Goal: Information Seeking & Learning: Learn about a topic

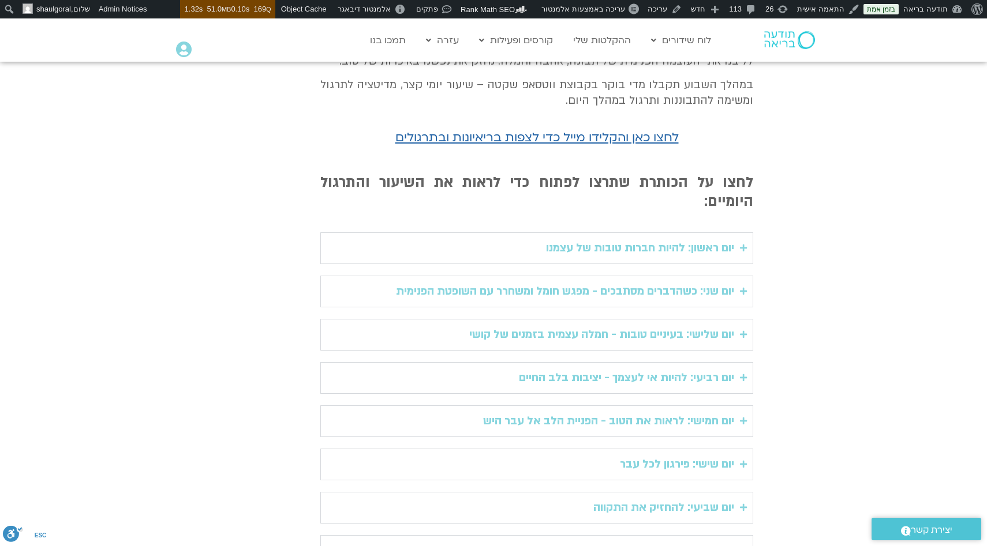
click at [651, 239] on div "יום ראשון: להיות חברות טובות של עצמנו" at bounding box center [640, 248] width 188 height 19
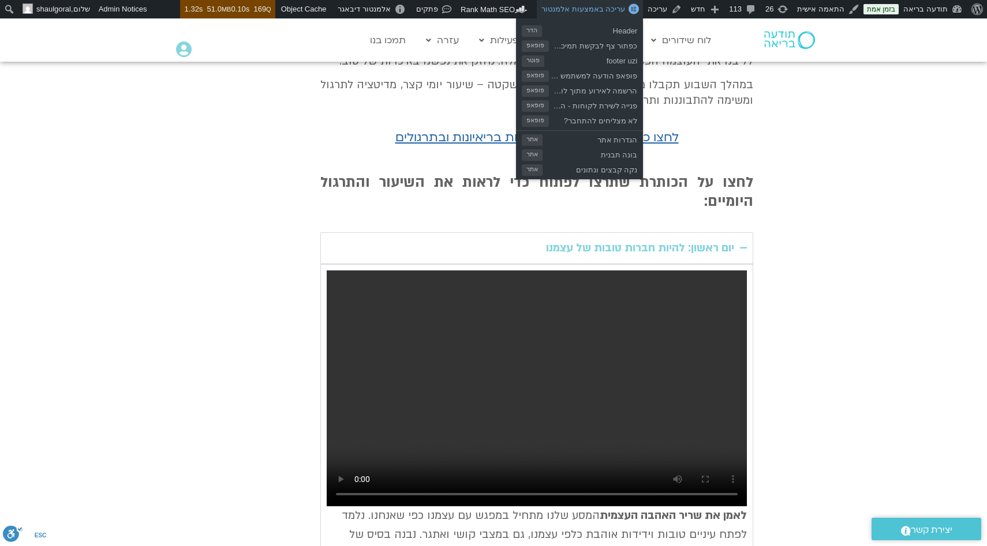
click at [625, 6] on span "עריכה באמצעות אלמנטור" at bounding box center [583, 9] width 84 height 9
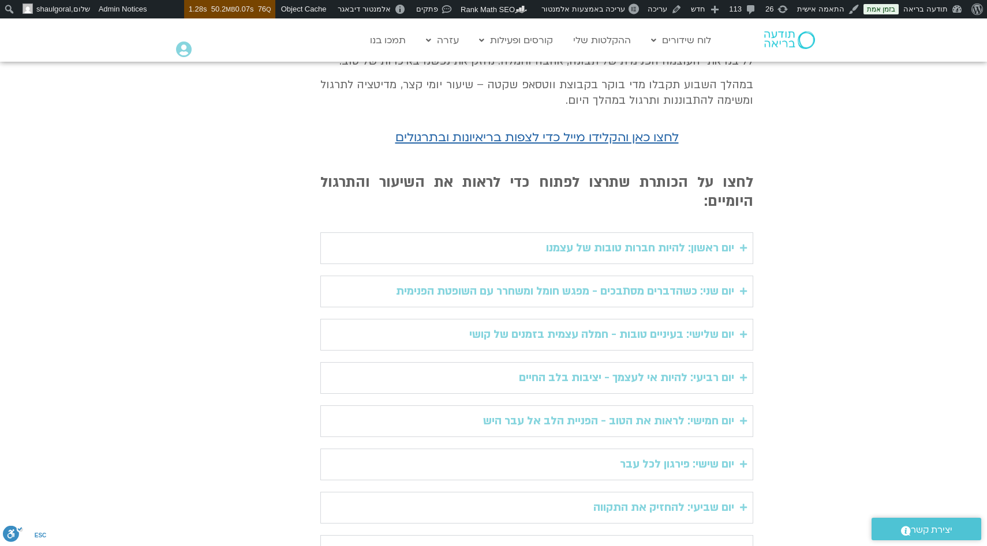
click at [615, 239] on div "יום ראשון: להיות חברות טובות של עצמנו" at bounding box center [640, 248] width 188 height 19
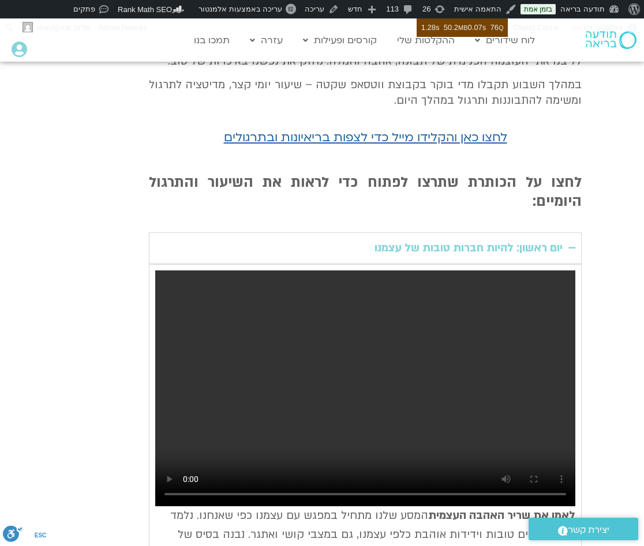
click at [276, 369] on video "Accordion. Open links with Enter or Space, close with Escape, and navigate with…" at bounding box center [365, 389] width 420 height 237
click at [374, 319] on video "Accordion. Open links with Enter or Space, close with Escape, and navigate with…" at bounding box center [365, 389] width 420 height 237
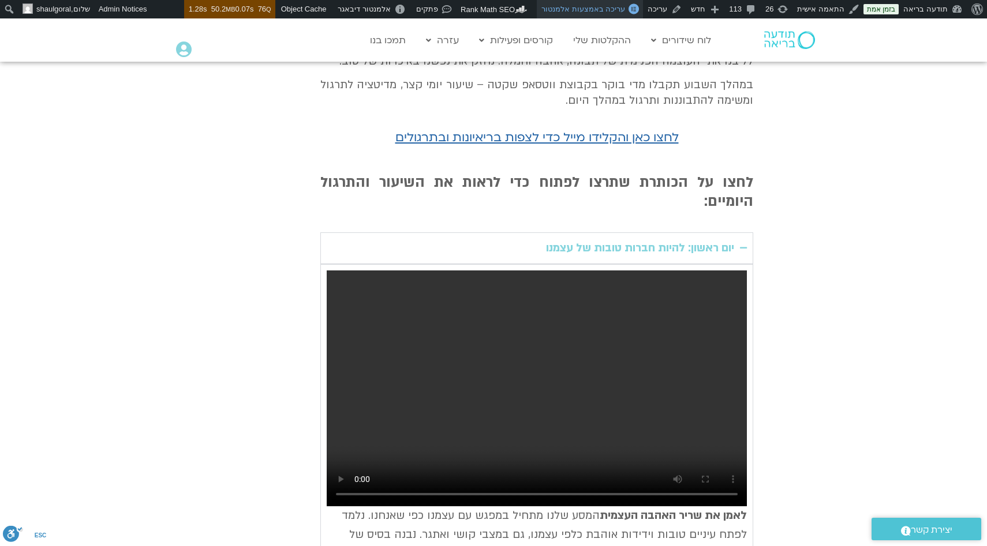
click at [625, 10] on span "עריכה באמצעות אלמנטור" at bounding box center [583, 9] width 84 height 9
click at [478, 341] on video "Accordion. Open links with Enter or Space, close with Escape, and navigate with…" at bounding box center [537, 389] width 420 height 237
click at [552, 343] on video "Accordion. Open links with Enter or Space, close with Escape, and navigate with…" at bounding box center [537, 389] width 420 height 237
click at [422, 388] on video "Accordion. Open links with Enter or Space, close with Escape, and navigate with…" at bounding box center [537, 389] width 420 height 237
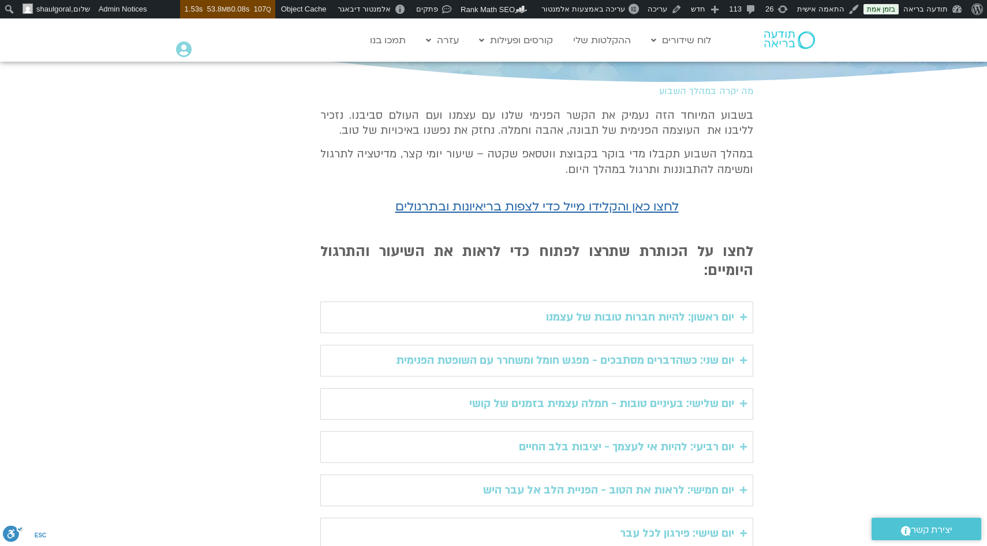
click at [475, 302] on summary "יום ראשון: להיות חברות טובות של עצמנו" at bounding box center [536, 318] width 433 height 32
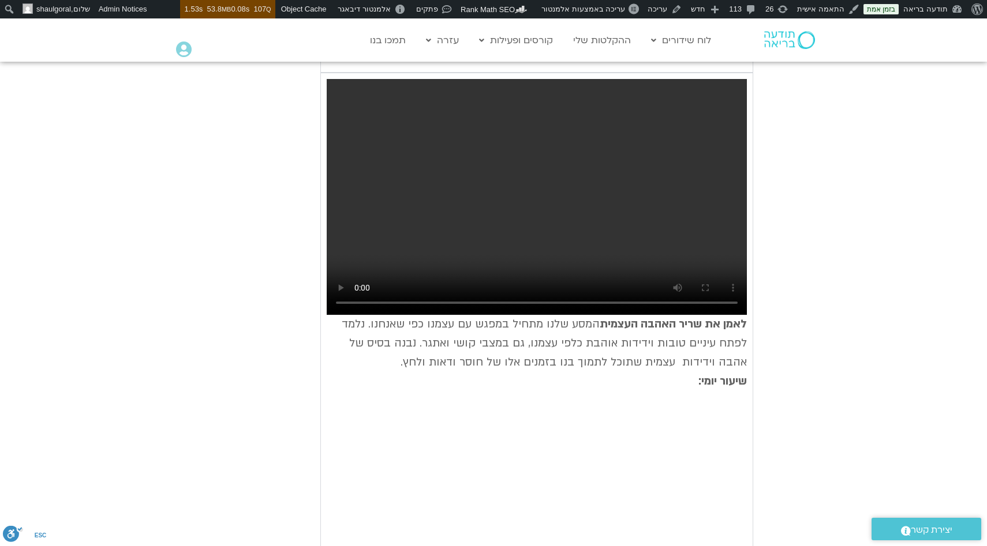
scroll to position [479, 0]
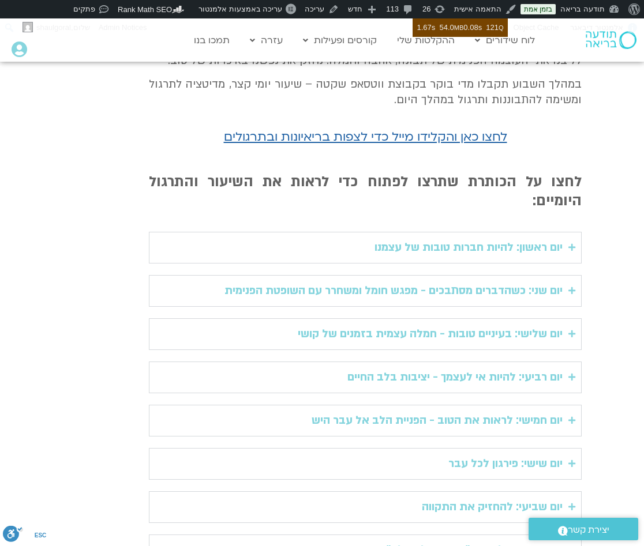
click at [478, 238] on div "יום ראשון: להיות חברות טובות של עצמנו" at bounding box center [468, 247] width 188 height 19
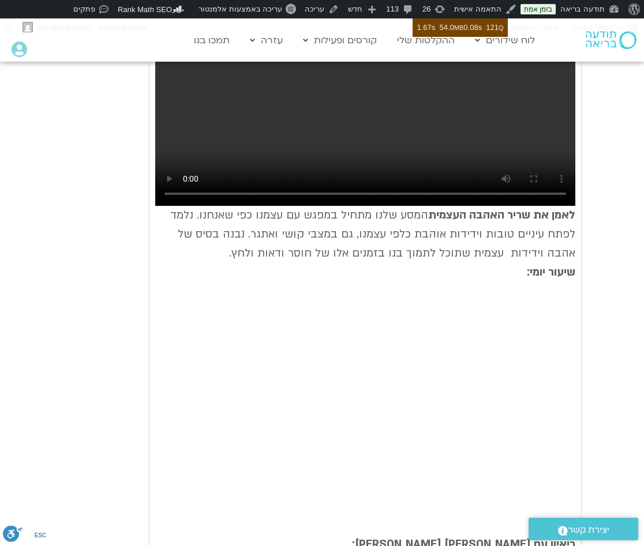
scroll to position [588, 0]
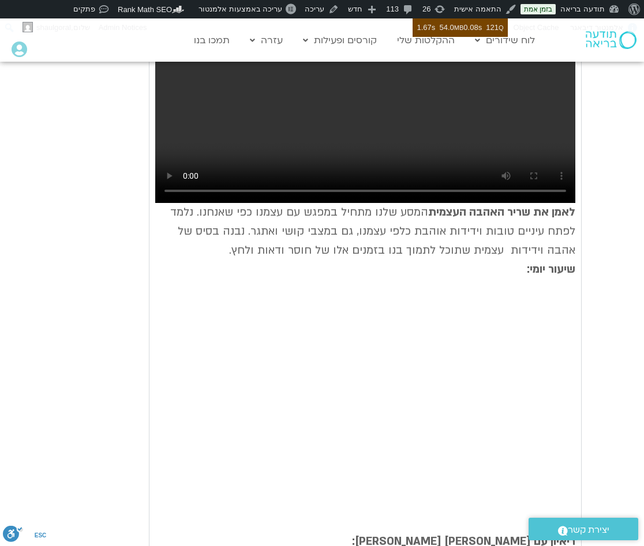
click at [380, 221] on p "לאמן את שריר האהבה העצמית המסע שלנו מתחיל במפגש עם עצמנו כפי שאנחנו. נלמד לפתח …" at bounding box center [365, 241] width 420 height 76
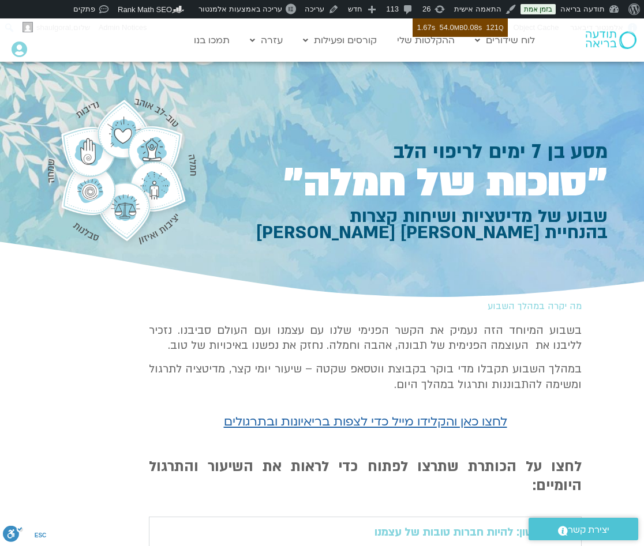
scroll to position [245, 0]
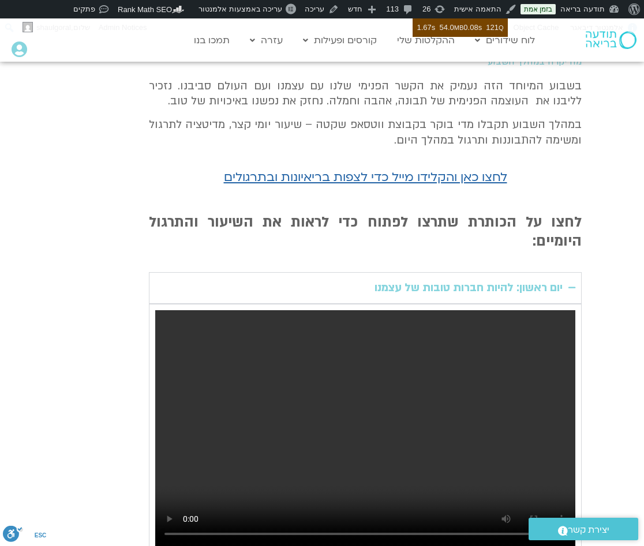
click at [553, 279] on div "יום ראשון: להיות חברות טובות של עצמנו" at bounding box center [468, 288] width 188 height 19
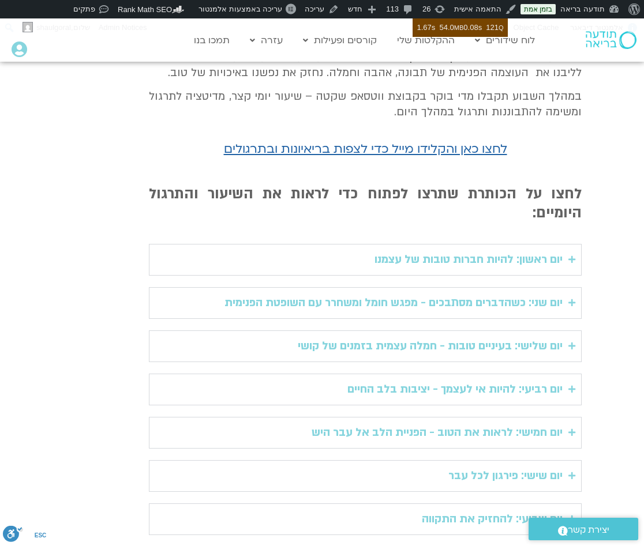
scroll to position [281, 0]
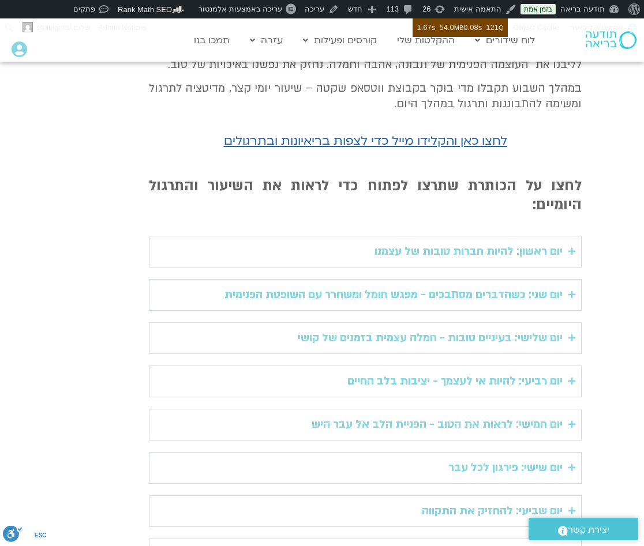
click at [555, 286] on div "יום שני: כשהדברים מסתבכים - מפגש חומל ומשחרר עם השופטת הפנימית" at bounding box center [393, 295] width 338 height 19
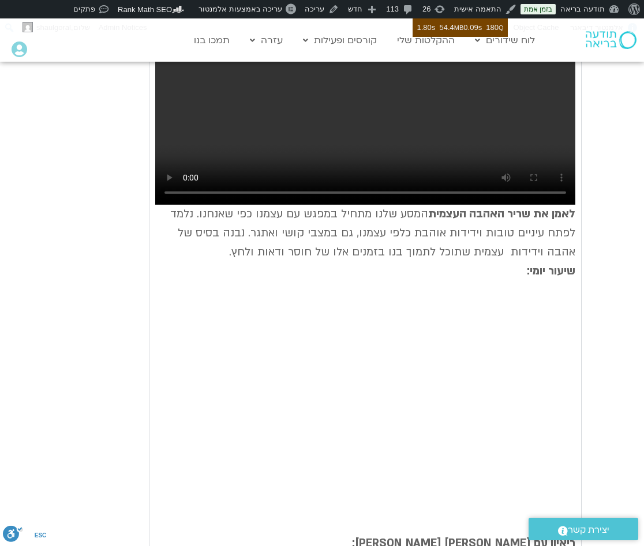
scroll to position [587, 0]
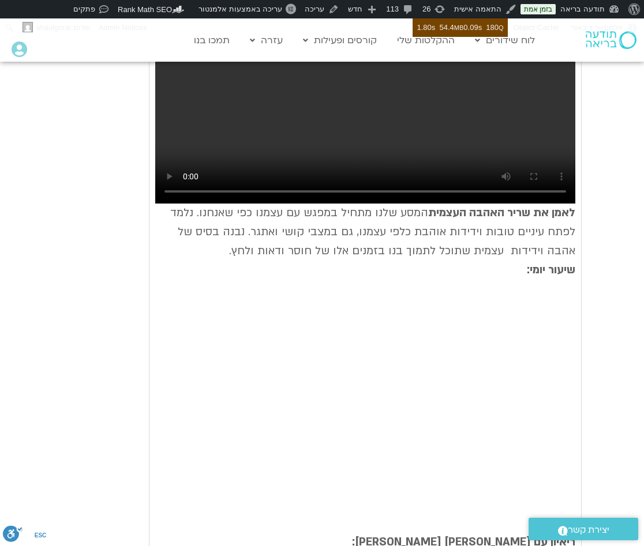
click at [230, 204] on p "לאמן את שריר האהבה העצמית המסע שלנו מתחיל במפגש עם עצמנו כפי שאנחנו. נלמד לפתח …" at bounding box center [365, 242] width 420 height 76
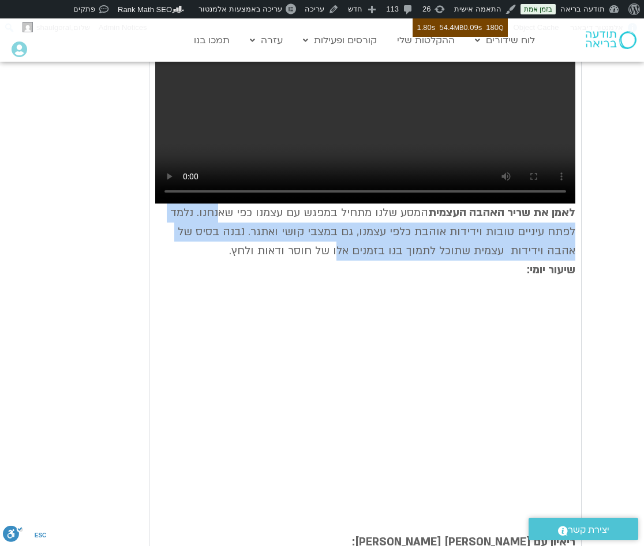
drag, startPoint x: 213, startPoint y: 201, endPoint x: 391, endPoint y: 244, distance: 183.3
click at [391, 242] on p "לאמן את שריר האהבה העצמית המסע שלנו מתחיל במפגש עם עצמנו כפי שאנחנו. נלמד לפתח …" at bounding box center [365, 242] width 420 height 76
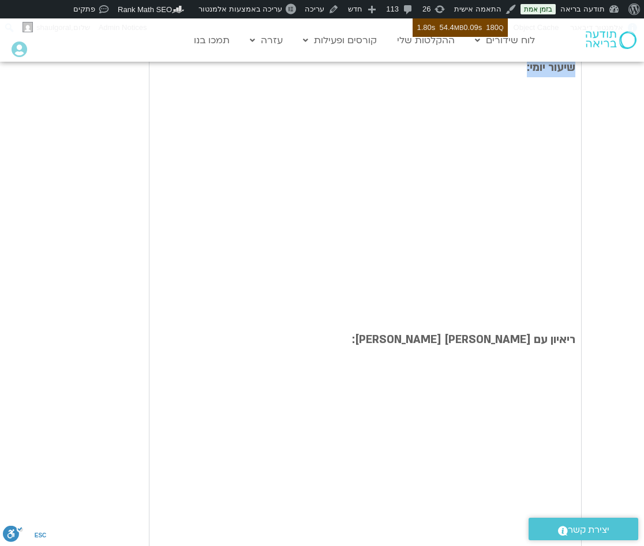
scroll to position [1159, 0]
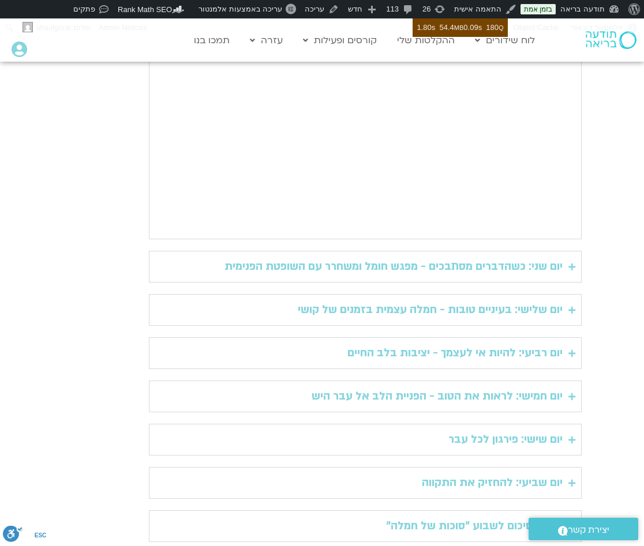
click at [439, 257] on div "יום שני: כשהדברים מסתבכים - מפגש חומל ומשחרר עם השופטת הפנימית" at bounding box center [393, 266] width 338 height 19
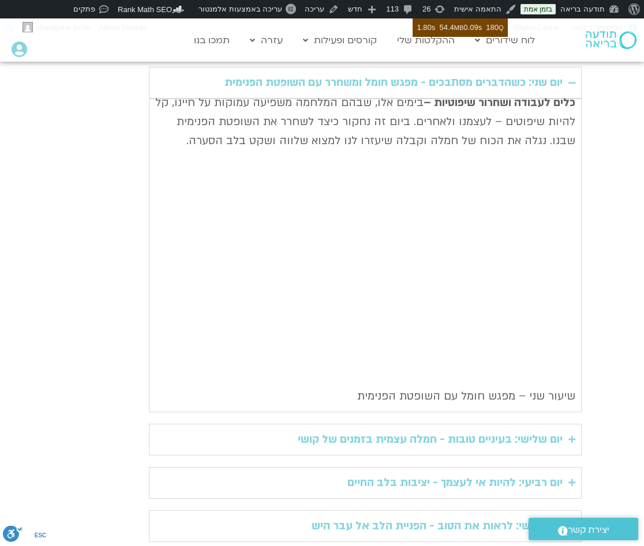
scroll to position [1344, 0]
click at [407, 108] on div "כלים לעבודה ושחרור שיפוטיות – בימים אלו, [PERSON_NAME] המלחמה משפיעה עמוקות על …" at bounding box center [365, 249] width 420 height 313
click at [405, 374] on div "כלים לעבודה ושחרור שיפוטיות – בימים אלו, [PERSON_NAME] המלחמה משפיעה עמוקות על …" at bounding box center [365, 249] width 420 height 313
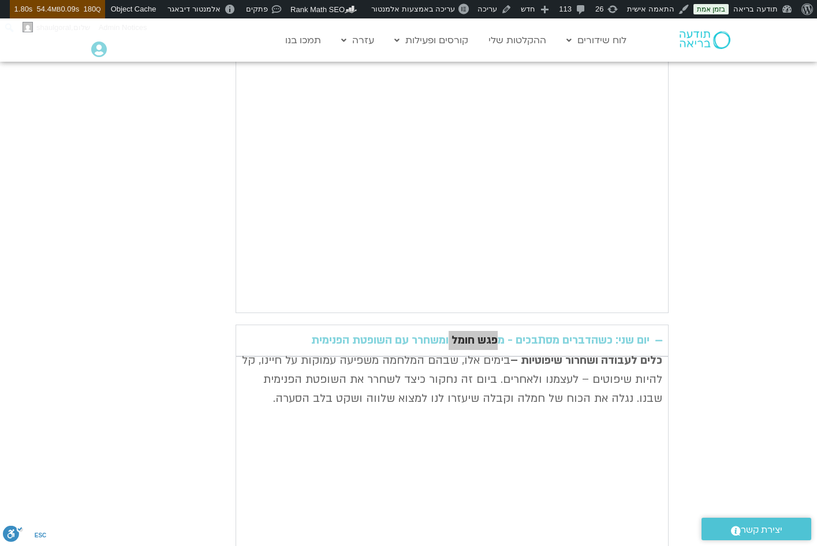
scroll to position [1085, 0]
drag, startPoint x: 283, startPoint y: 382, endPoint x: 664, endPoint y: 337, distance: 382.9
click at [643, 337] on details "יום שני: כשהדברים מסתבכים - מפגש חומל ומשחרר עם השופטת הפנימית כלים לעבודה ושחר…" at bounding box center [451, 498] width 433 height 346
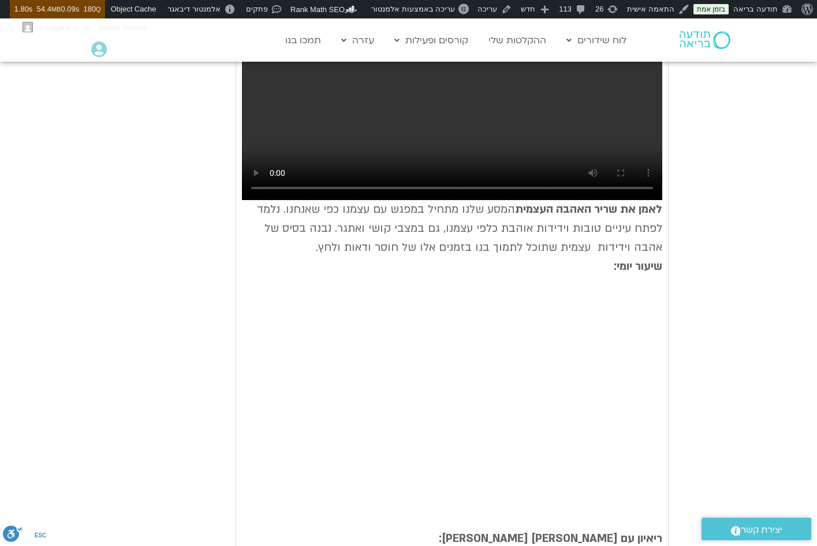
scroll to position [531, 0]
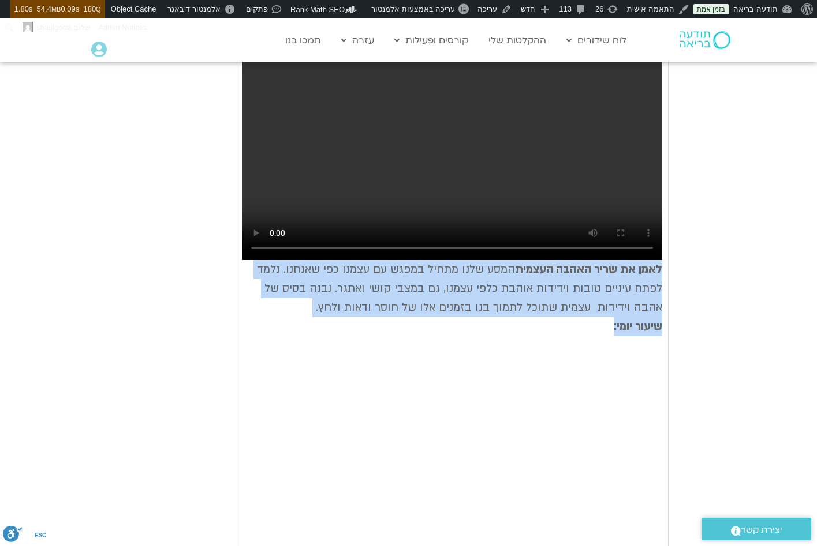
drag, startPoint x: 597, startPoint y: 305, endPoint x: 664, endPoint y: 245, distance: 90.7
click at [643, 245] on div "לאמן את שריר האהבה העצמית המסע שלנו מתחיל במפגש עם עצמנו כפי שאנחנו. נלמד לפתח …" at bounding box center [451, 443] width 433 height 850
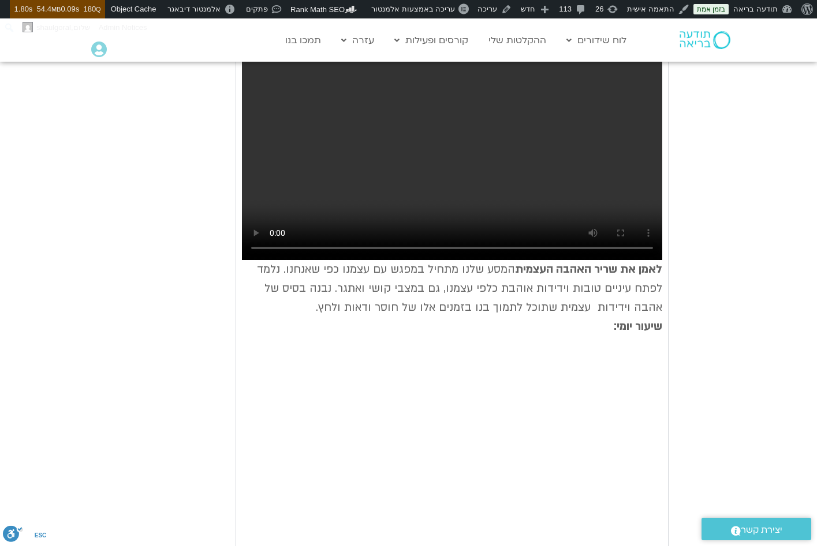
click at [643, 245] on div "לאמן את שריר האהבה העצמית המסע שלנו מתחיל במפגש עם עצמנו כפי שאנחנו. נלמד לפתח …" at bounding box center [451, 443] width 433 height 850
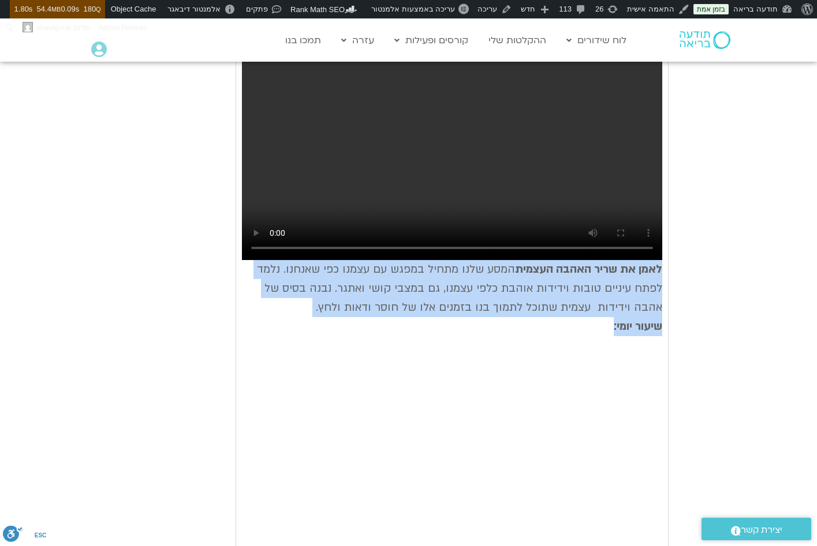
drag, startPoint x: 660, startPoint y: 246, endPoint x: 594, endPoint y: 301, distance: 85.3
click at [594, 302] on p "לאמן את שריר האהבה העצמית המסע שלנו מתחיל במפגש עם עצמנו כפי שאנחנו. נלמד לפתח …" at bounding box center [452, 298] width 420 height 76
click at [594, 301] on p "לאמן את שריר האהבה העצמית המסע שלנו מתחיל במפגש עם עצמנו כפי שאנחנו. נלמד לפתח …" at bounding box center [452, 298] width 420 height 76
drag, startPoint x: 594, startPoint y: 311, endPoint x: 681, endPoint y: 234, distance: 116.5
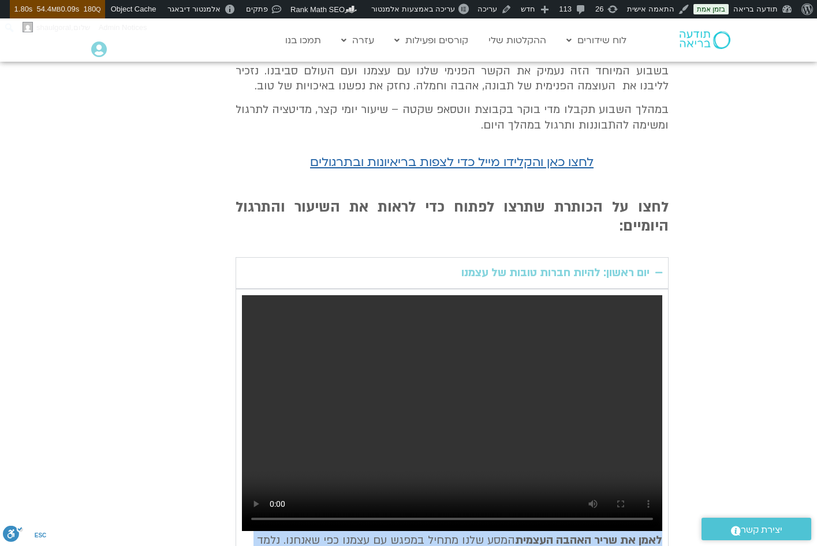
scroll to position [205, 0]
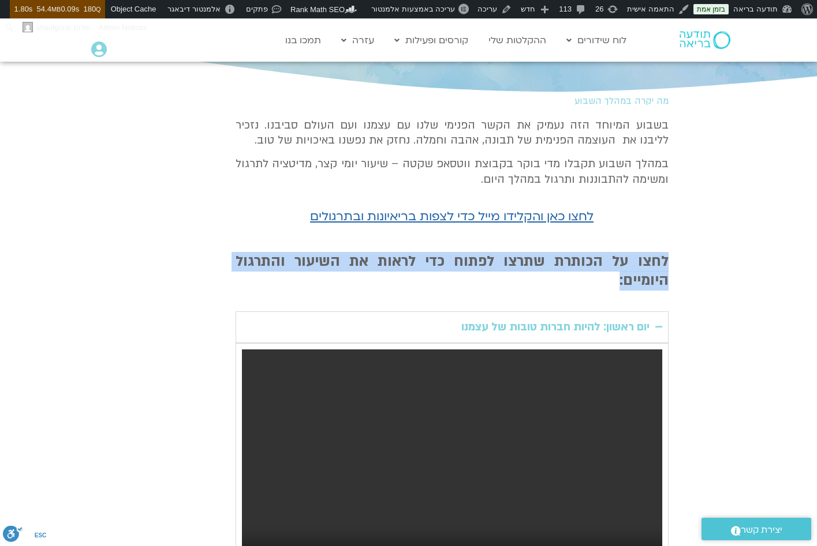
drag, startPoint x: 672, startPoint y: 259, endPoint x: 193, endPoint y: 264, distance: 479.0
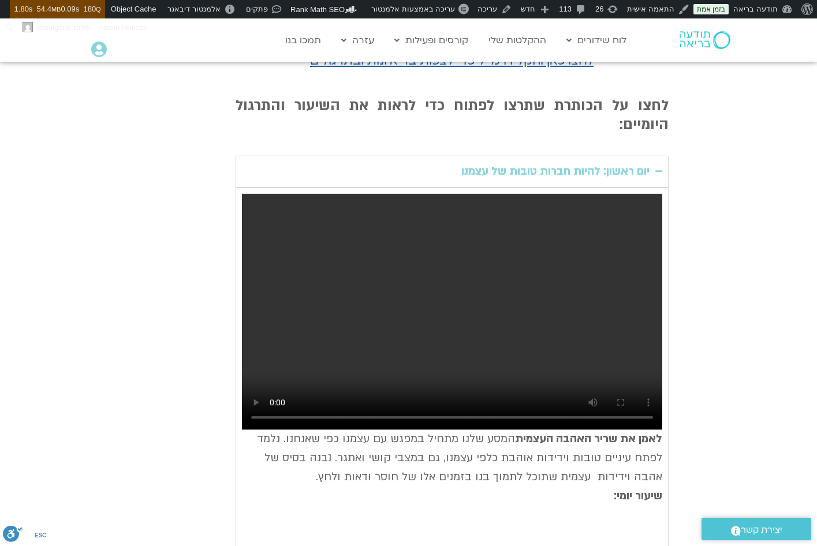
scroll to position [362, 0]
